Goal: Find specific page/section: Locate a particular part of the current website

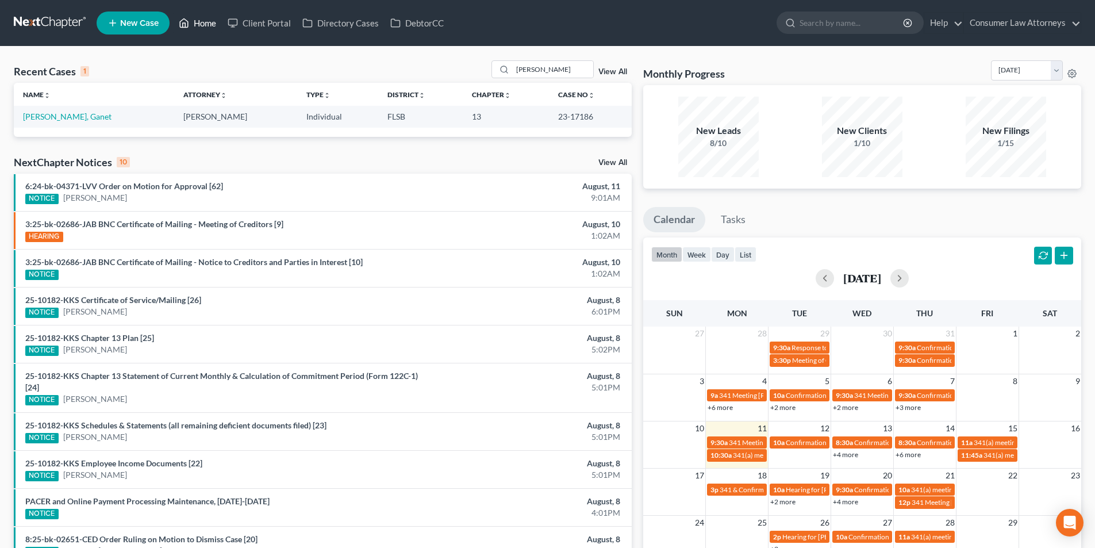
click at [201, 20] on link "Home" at bounding box center [197, 23] width 49 height 21
click at [212, 24] on link "Home" at bounding box center [197, 23] width 49 height 21
drag, startPoint x: 535, startPoint y: 70, endPoint x: 455, endPoint y: 70, distance: 80.5
click at [455, 70] on div "Recent Cases 1 alex View All" at bounding box center [323, 71] width 618 height 22
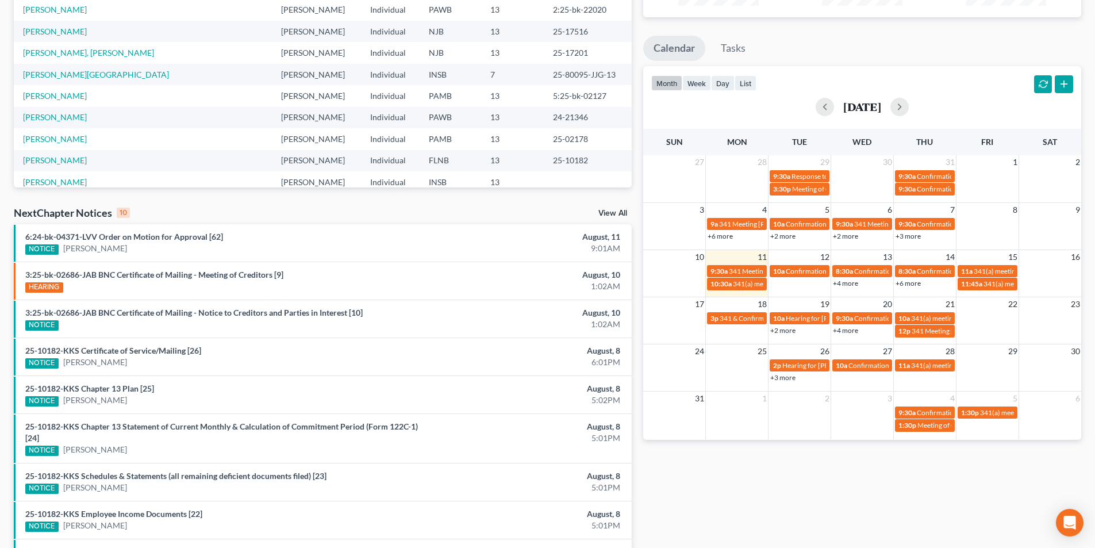
scroll to position [172, 0]
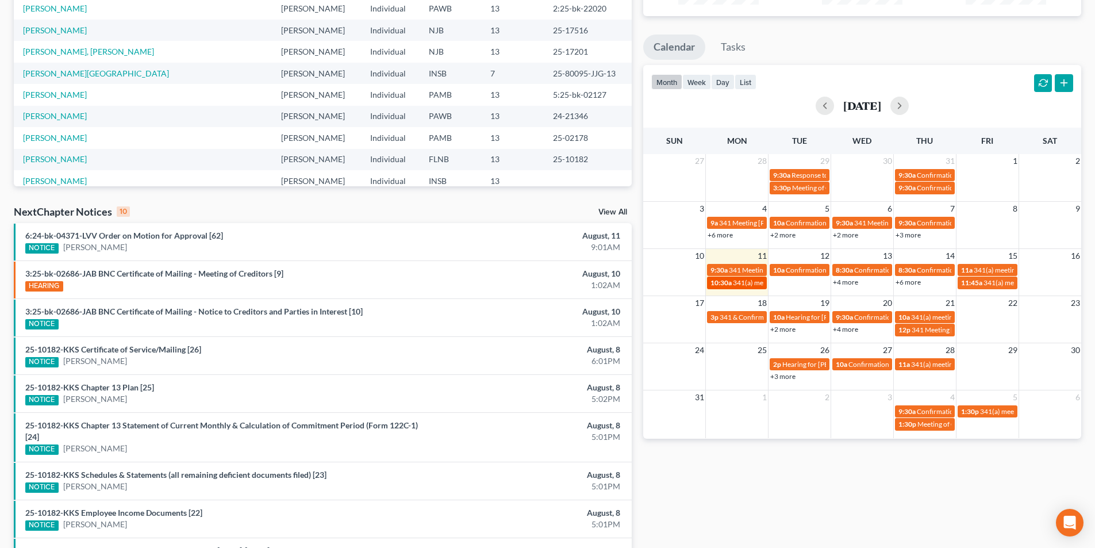
click at [745, 286] on span "341(a) meeting for [PERSON_NAME]" at bounding box center [788, 282] width 111 height 9
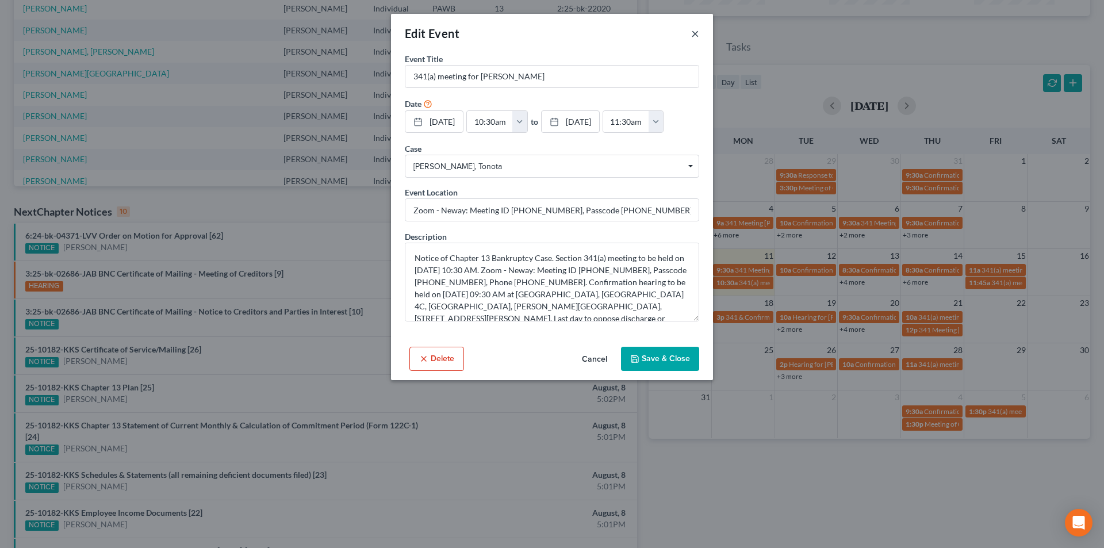
click at [694, 32] on button "×" at bounding box center [695, 33] width 8 height 14
